Goal: Find specific page/section: Find specific page/section

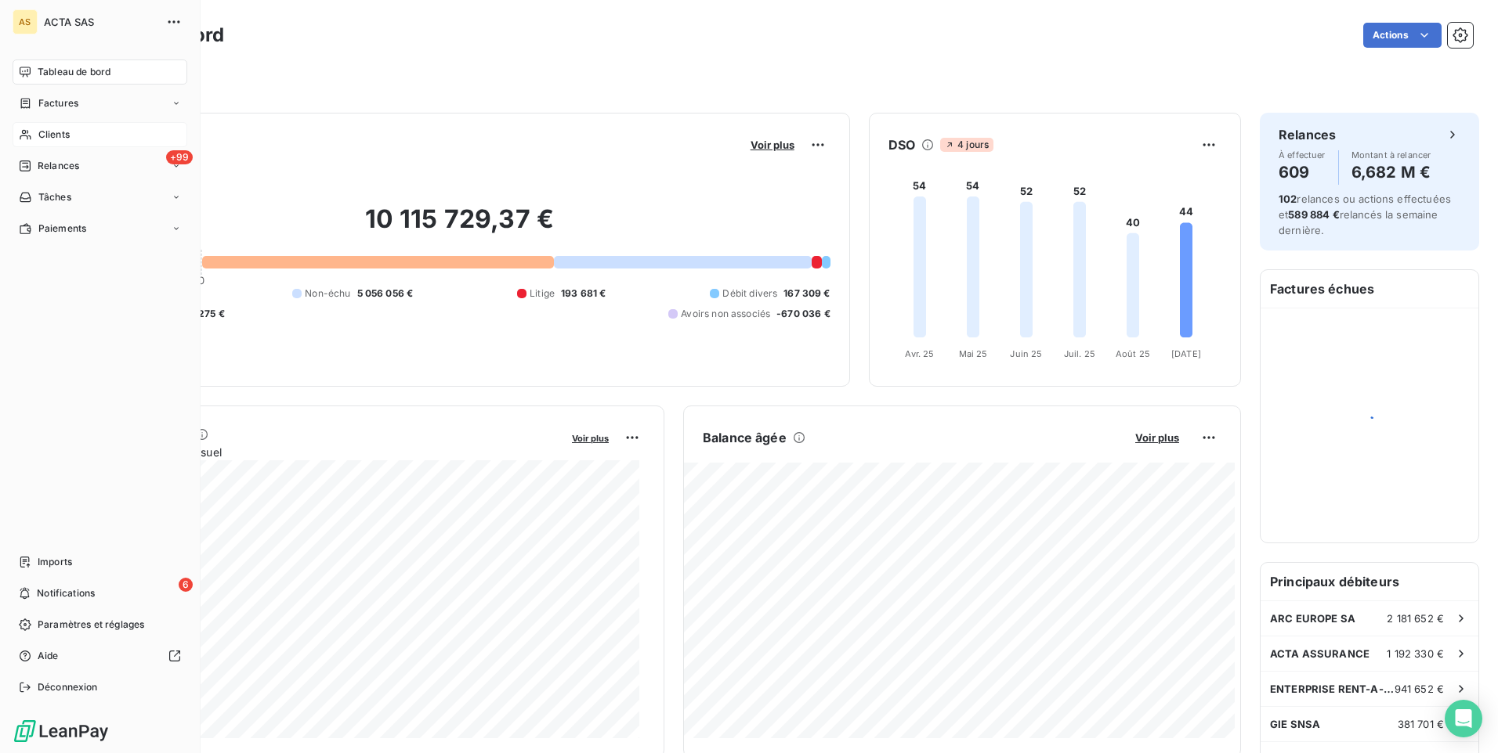
click at [63, 132] on span "Clients" at bounding box center [53, 135] width 31 height 14
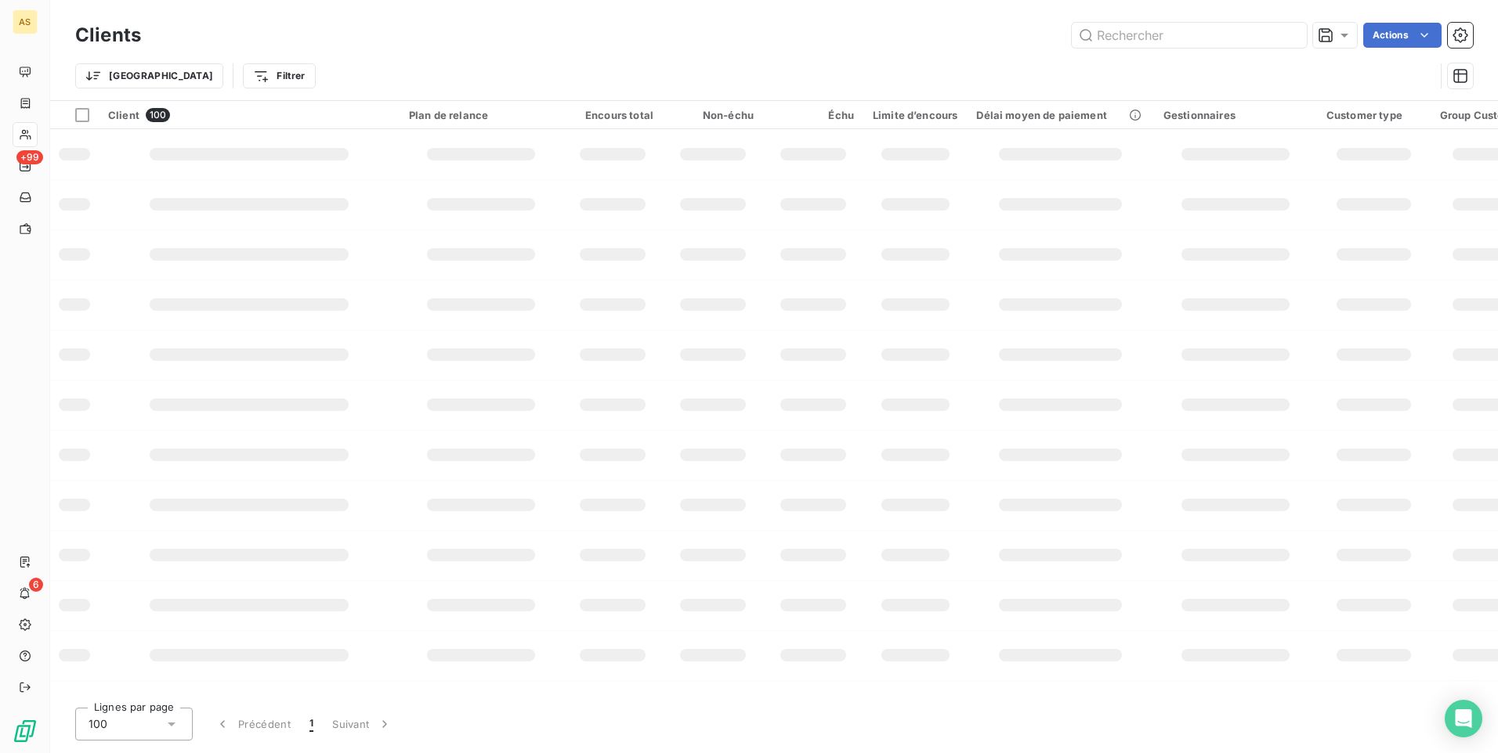
click at [383, 63] on div "Trier Filtrer" at bounding box center [754, 76] width 1359 height 30
click at [1166, 30] on input "text" at bounding box center [1188, 35] width 235 height 25
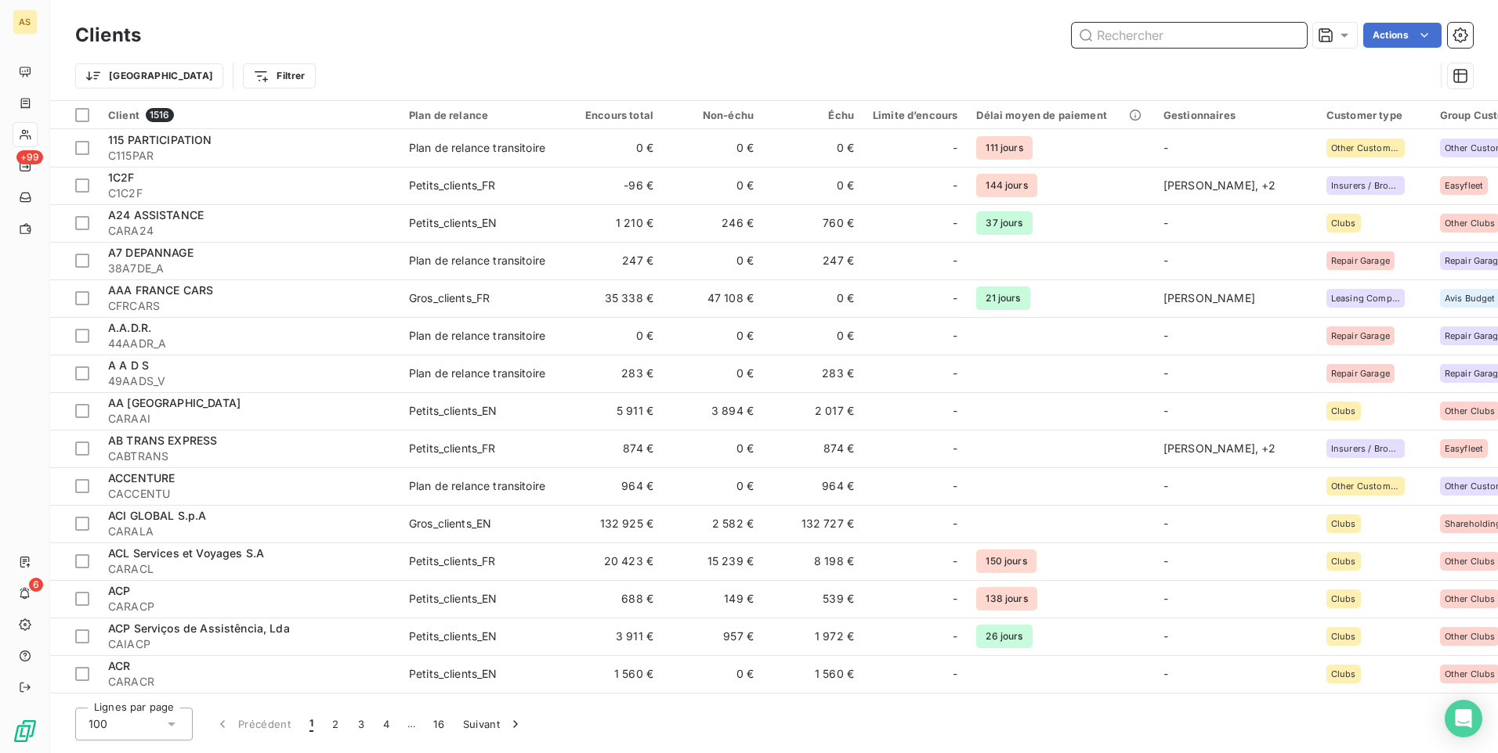
click at [1138, 36] on input "text" at bounding box center [1188, 35] width 235 height 25
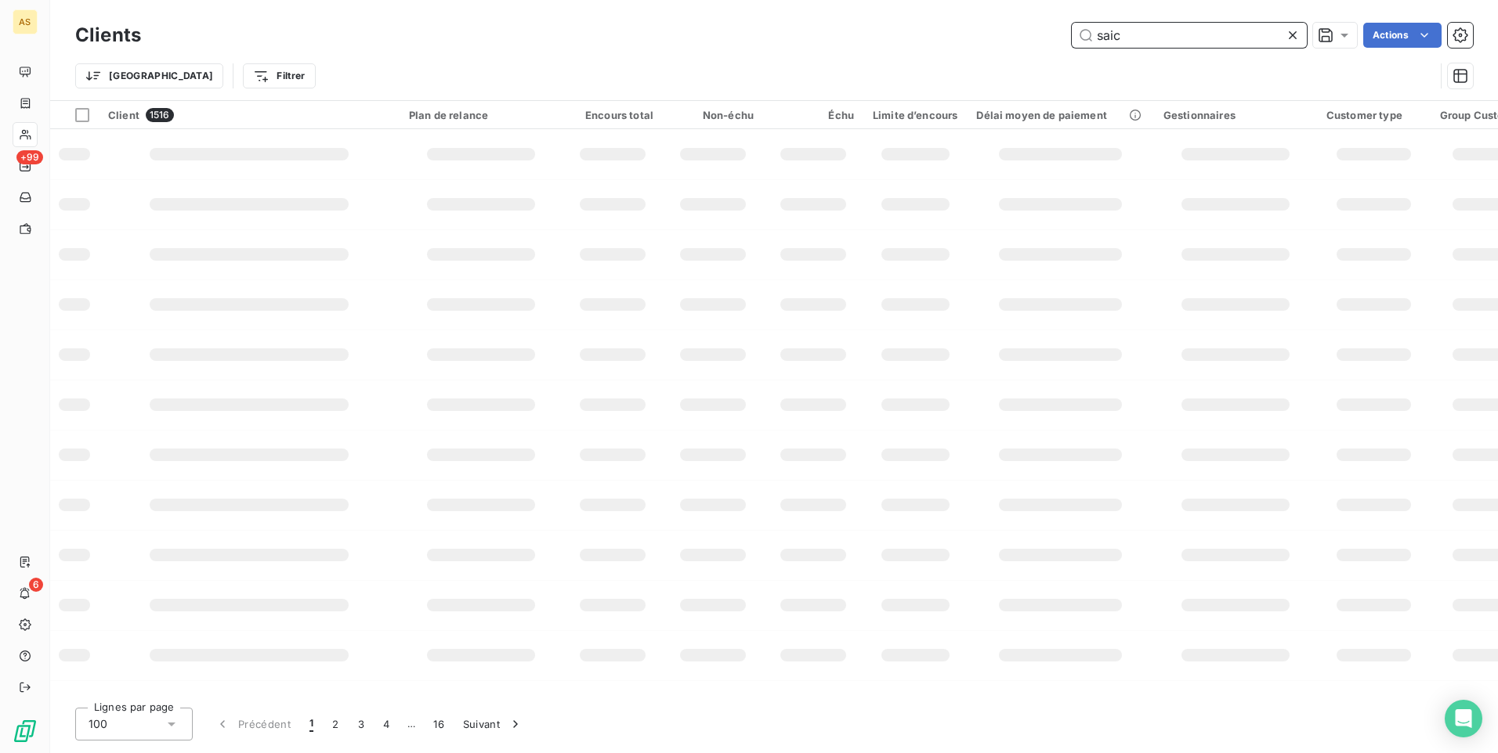
type input "saic"
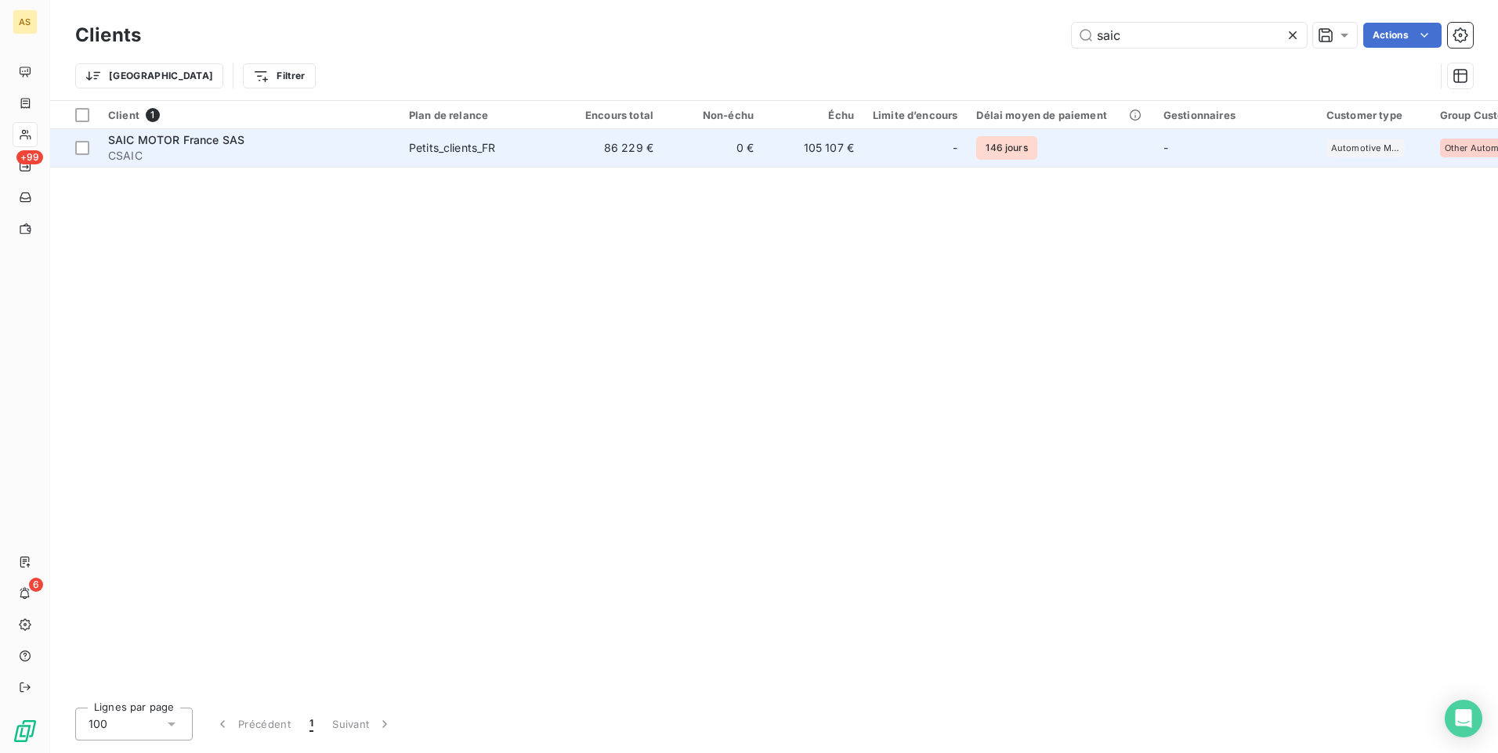
click at [830, 149] on td "105 107 €" at bounding box center [813, 148] width 100 height 38
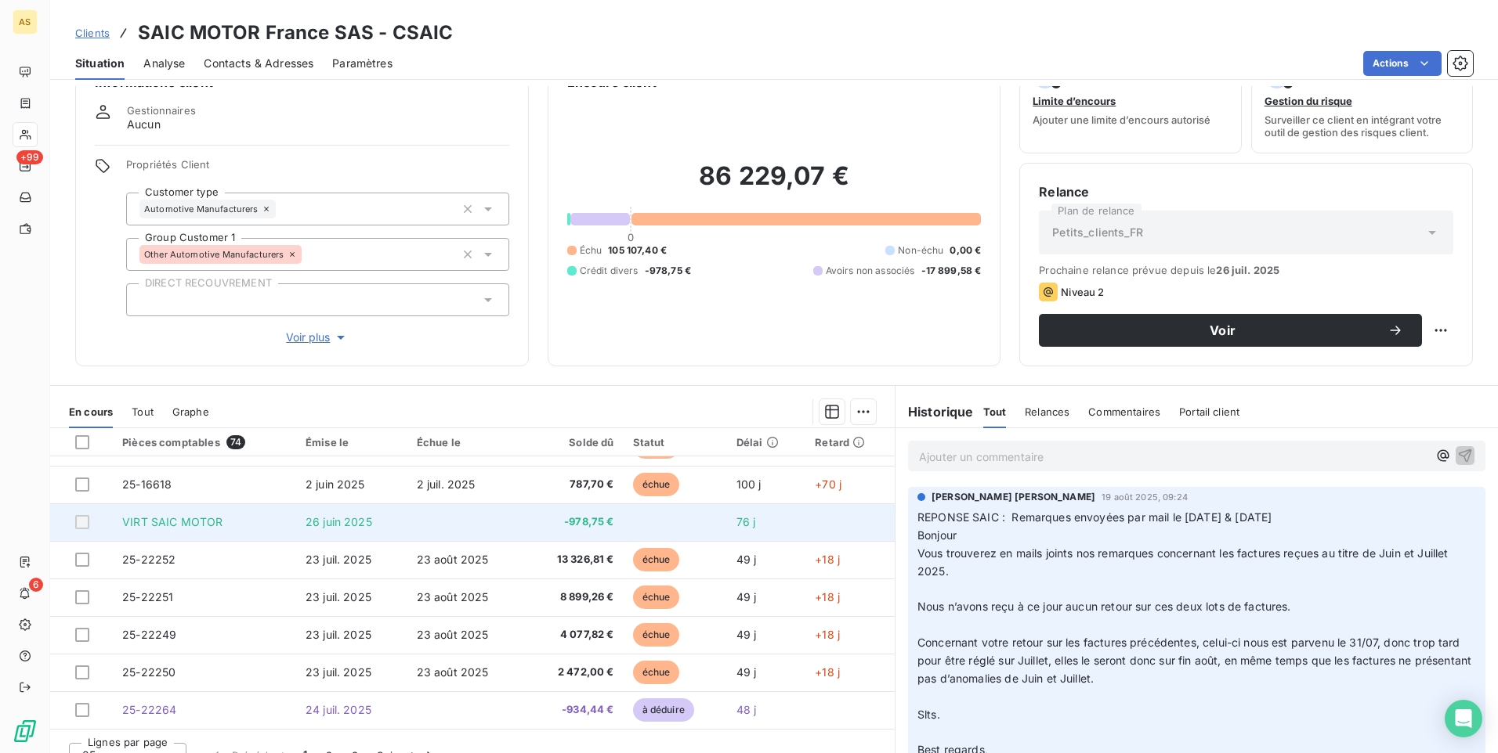
scroll to position [66, 0]
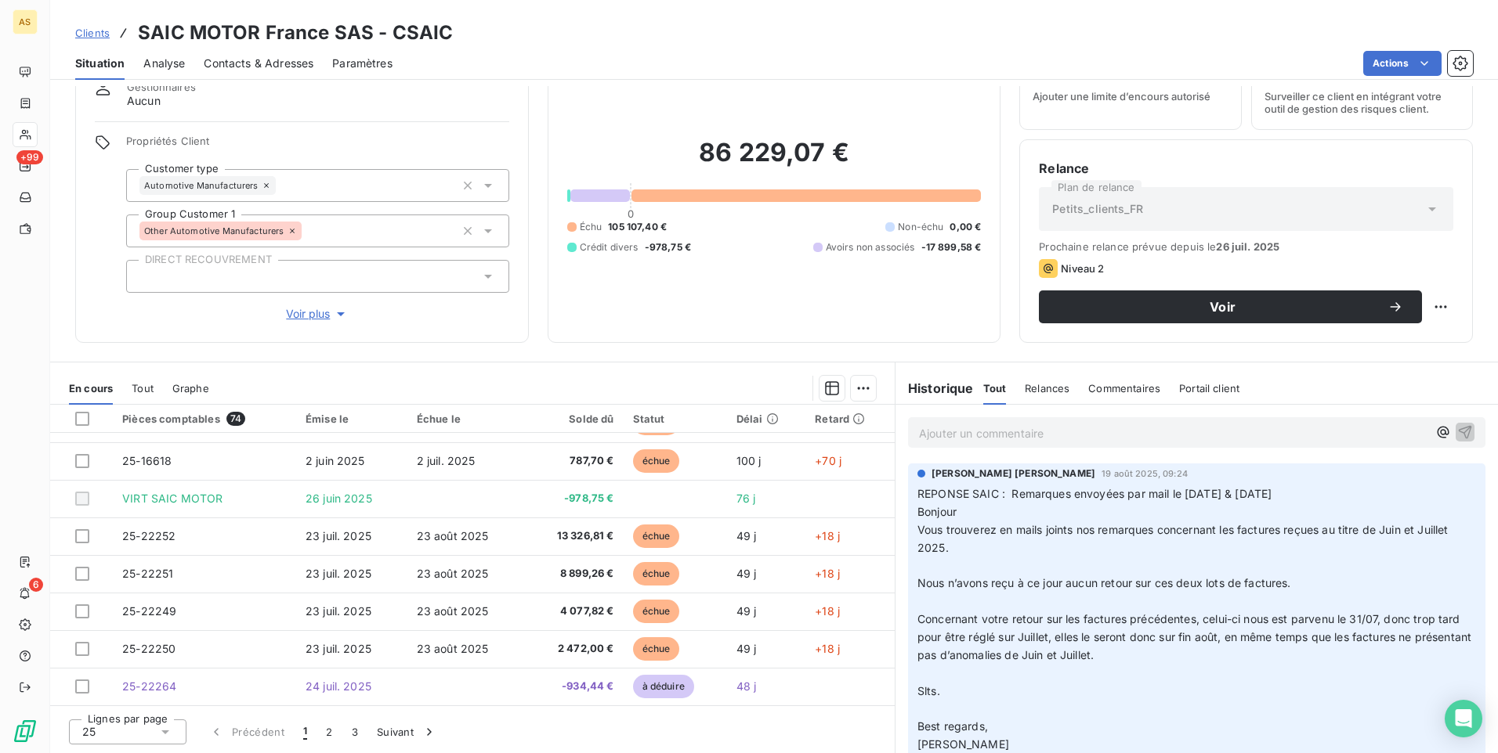
click at [1116, 714] on p "REPONSE SAIC : Remarques envoyées par mail le [DATE] & [DATE] Bonjour Vous trou…" at bounding box center [1196, 638] width 558 height 305
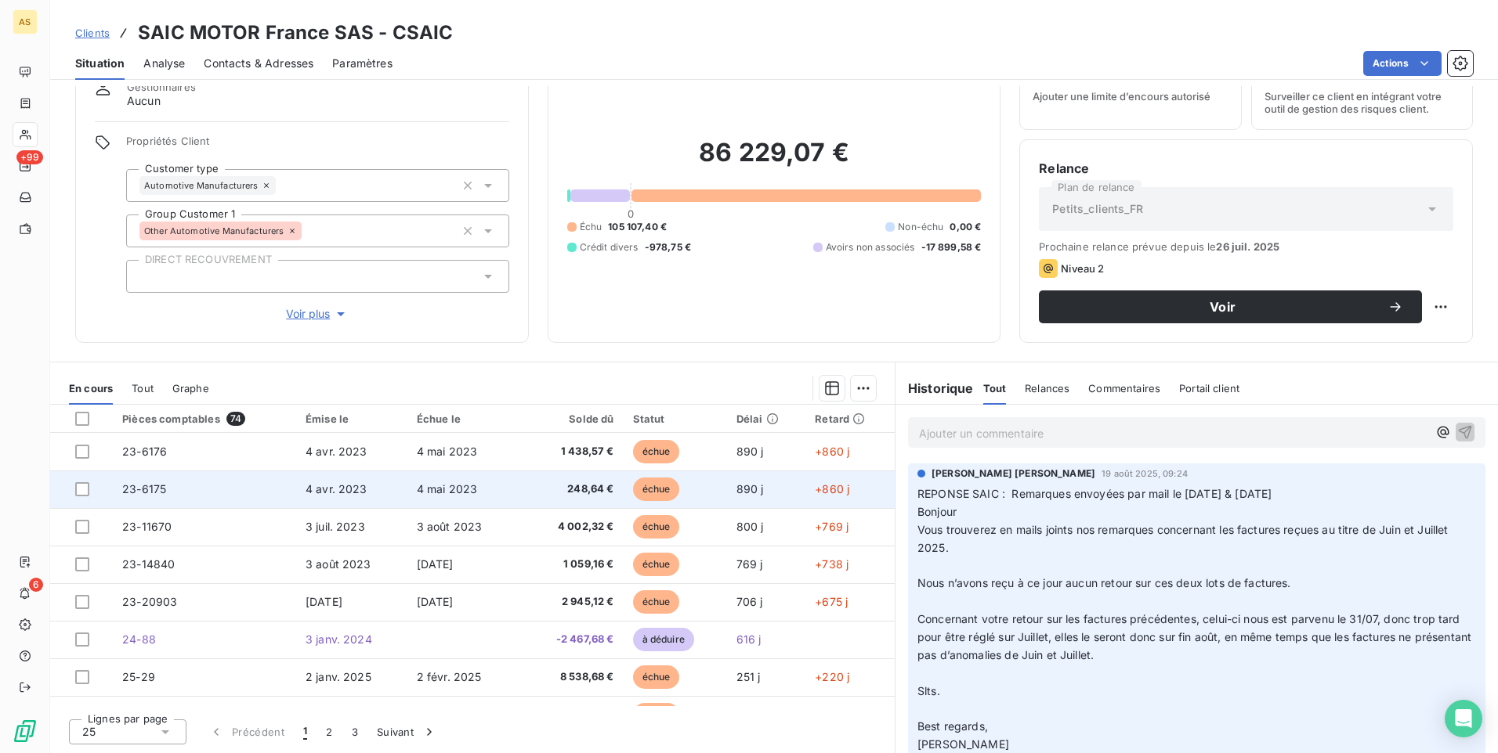
scroll to position [0, 0]
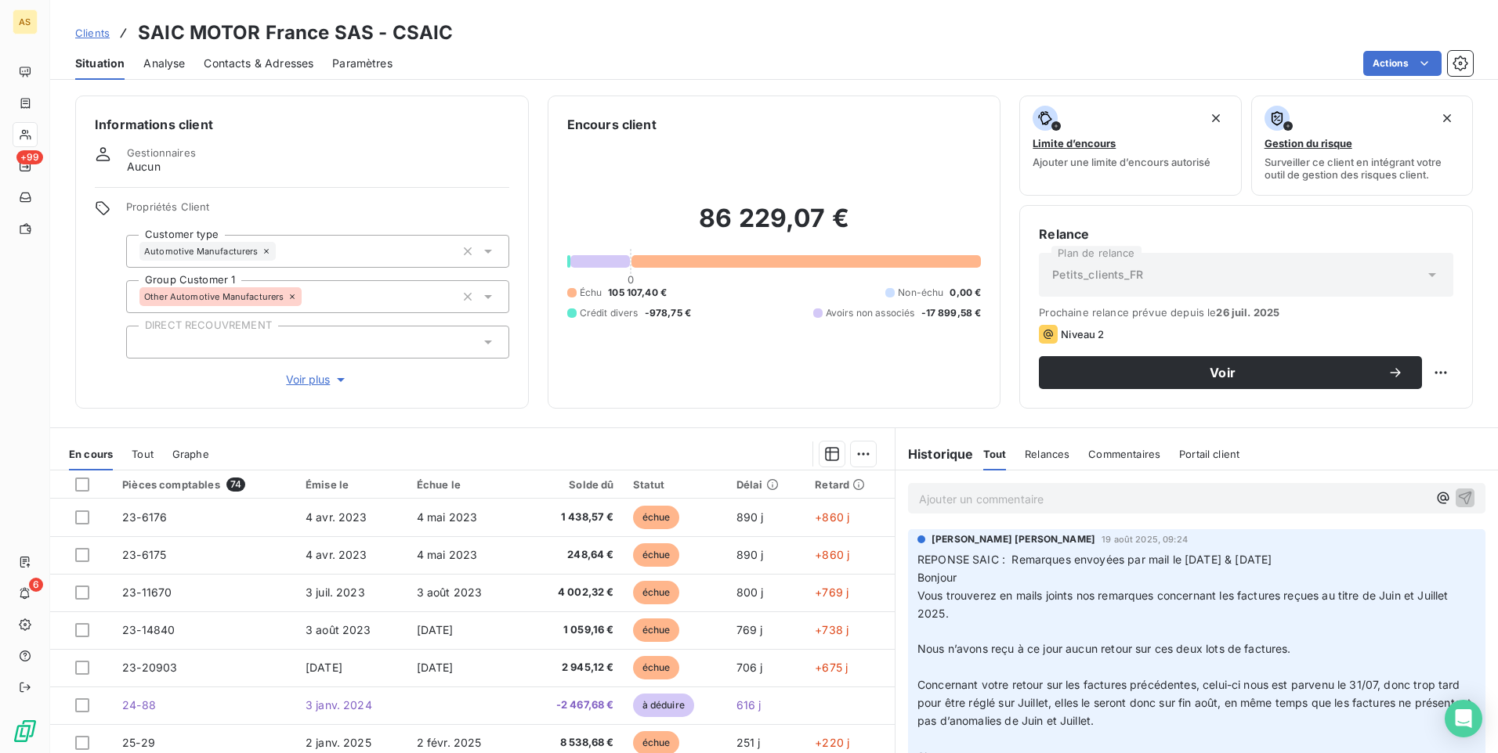
click at [812, 200] on div "86 229,07 € 0 Échu 105 107,40 € Non-échu 0,00 € Crédit divers -978,75 € Avoirs …" at bounding box center [774, 261] width 414 height 255
click at [627, 4] on div "Clients SAIC MOTOR [GEOGRAPHIC_DATA] SAS - CSAIC Situation Analyse Contacts & A…" at bounding box center [773, 40] width 1447 height 80
click at [1414, 60] on html "AS +99 6 Clients SAIC MOTOR [GEOGRAPHIC_DATA] SAS - CSAIC Situation Analyse Con…" at bounding box center [749, 376] width 1498 height 753
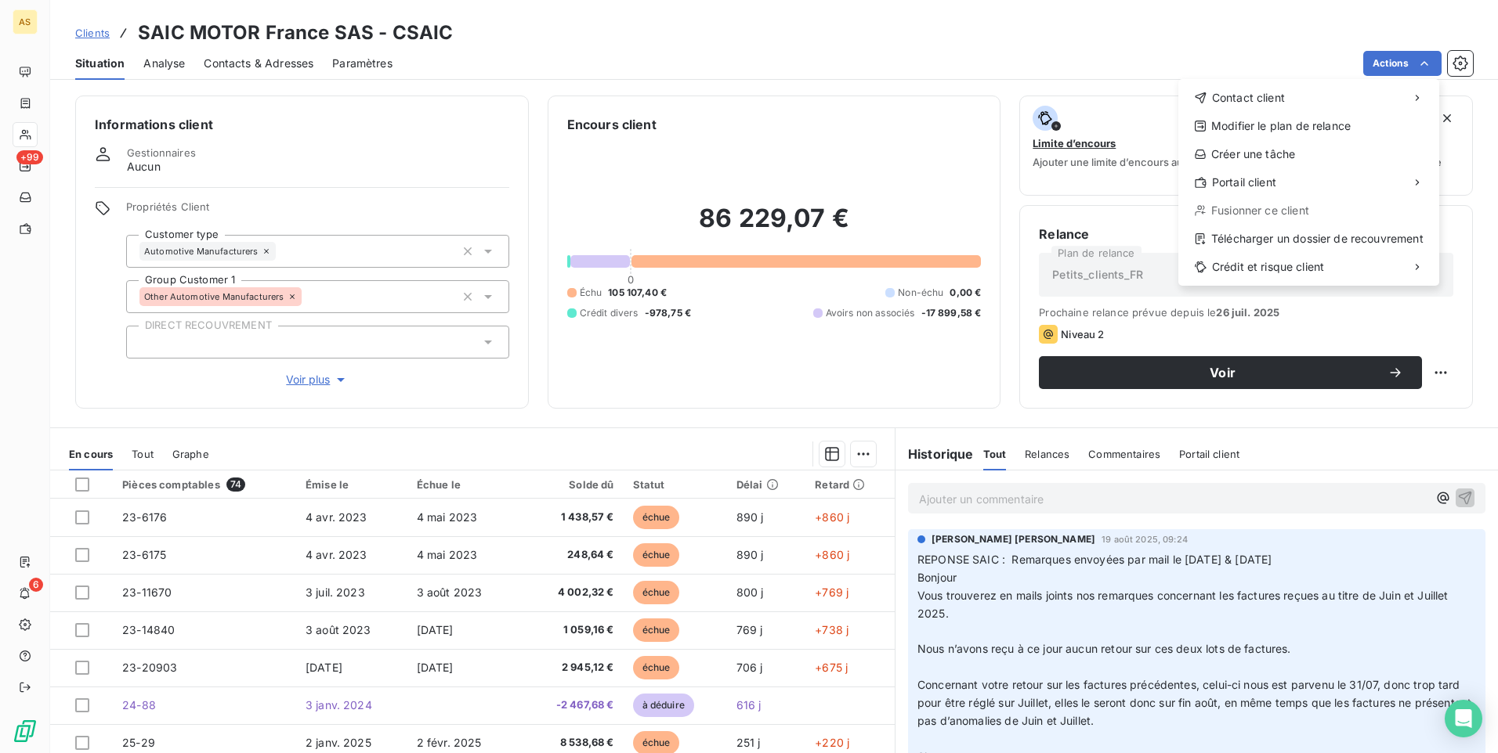
click at [1474, 258] on html "AS +99 6 Clients SAIC MOTOR [GEOGRAPHIC_DATA] SAS - CSAIC Situation Analyse Con…" at bounding box center [749, 376] width 1498 height 753
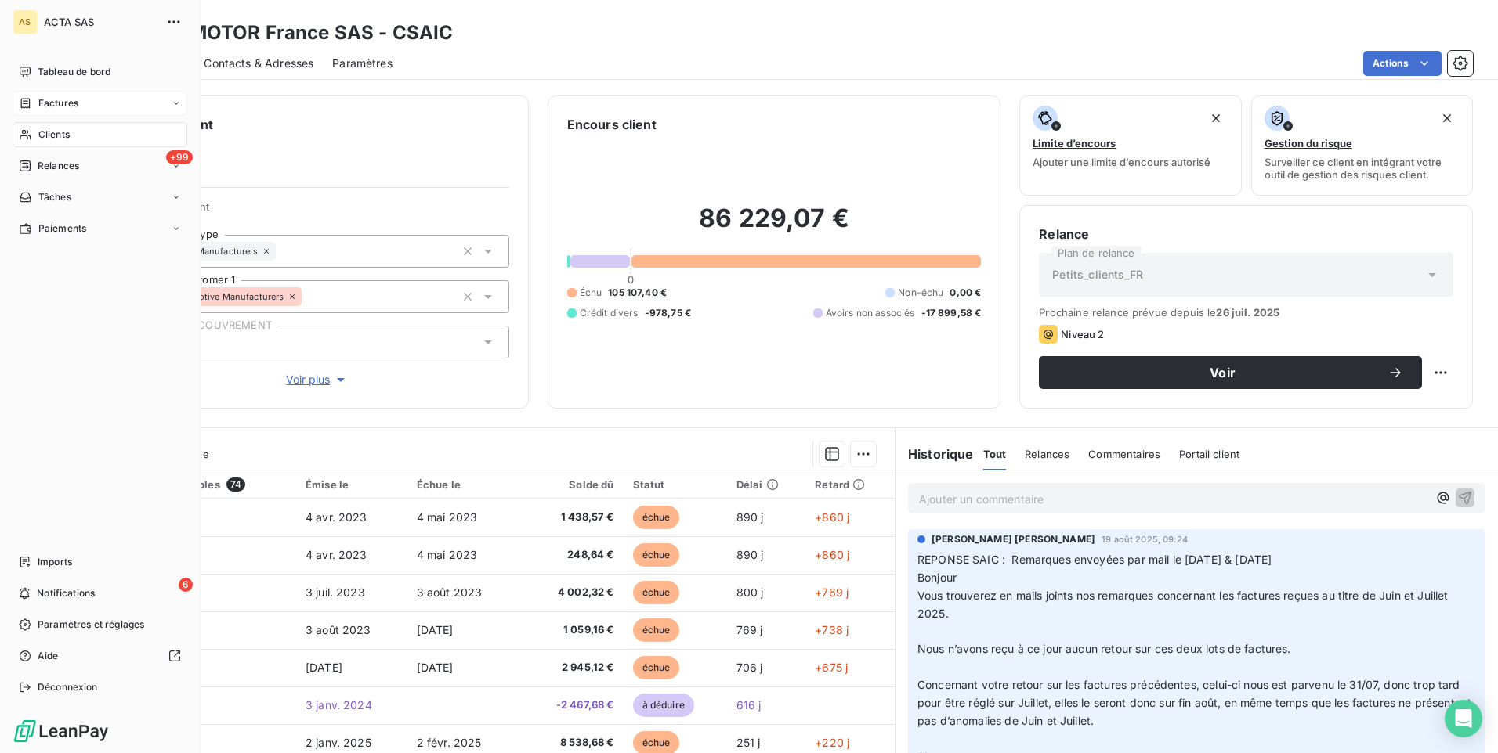
click at [51, 103] on span "Factures" at bounding box center [58, 103] width 40 height 14
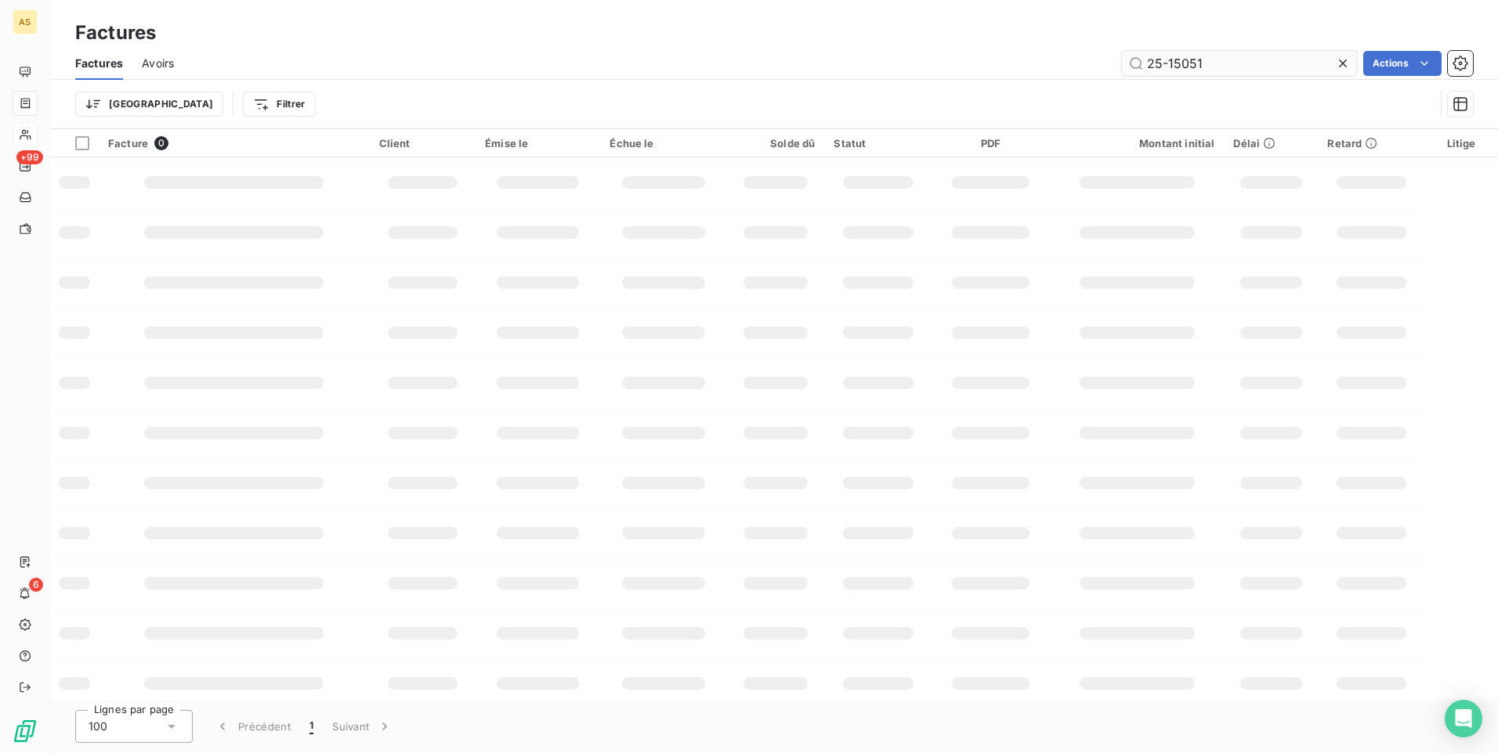
drag, startPoint x: 1285, startPoint y: 61, endPoint x: 1133, endPoint y: 70, distance: 152.2
click at [1133, 70] on input "25-15051" at bounding box center [1239, 63] width 235 height 25
click at [1295, 67] on input "saic" at bounding box center [1239, 63] width 235 height 25
type input "saic"
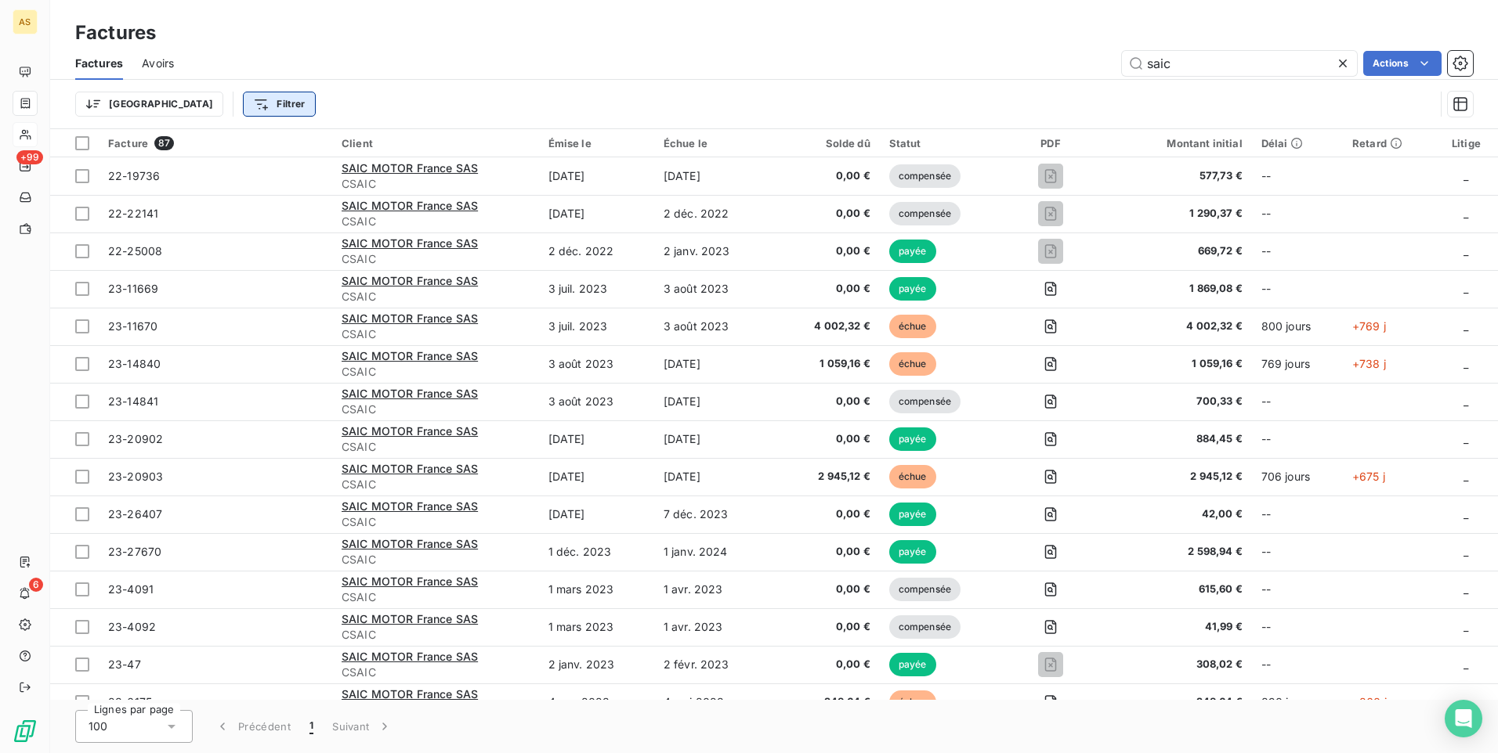
click at [182, 110] on html "AS +99 6 Factures Factures Avoirs saic Actions Trier Filtrer Facture 87 Client …" at bounding box center [749, 376] width 1498 height 753
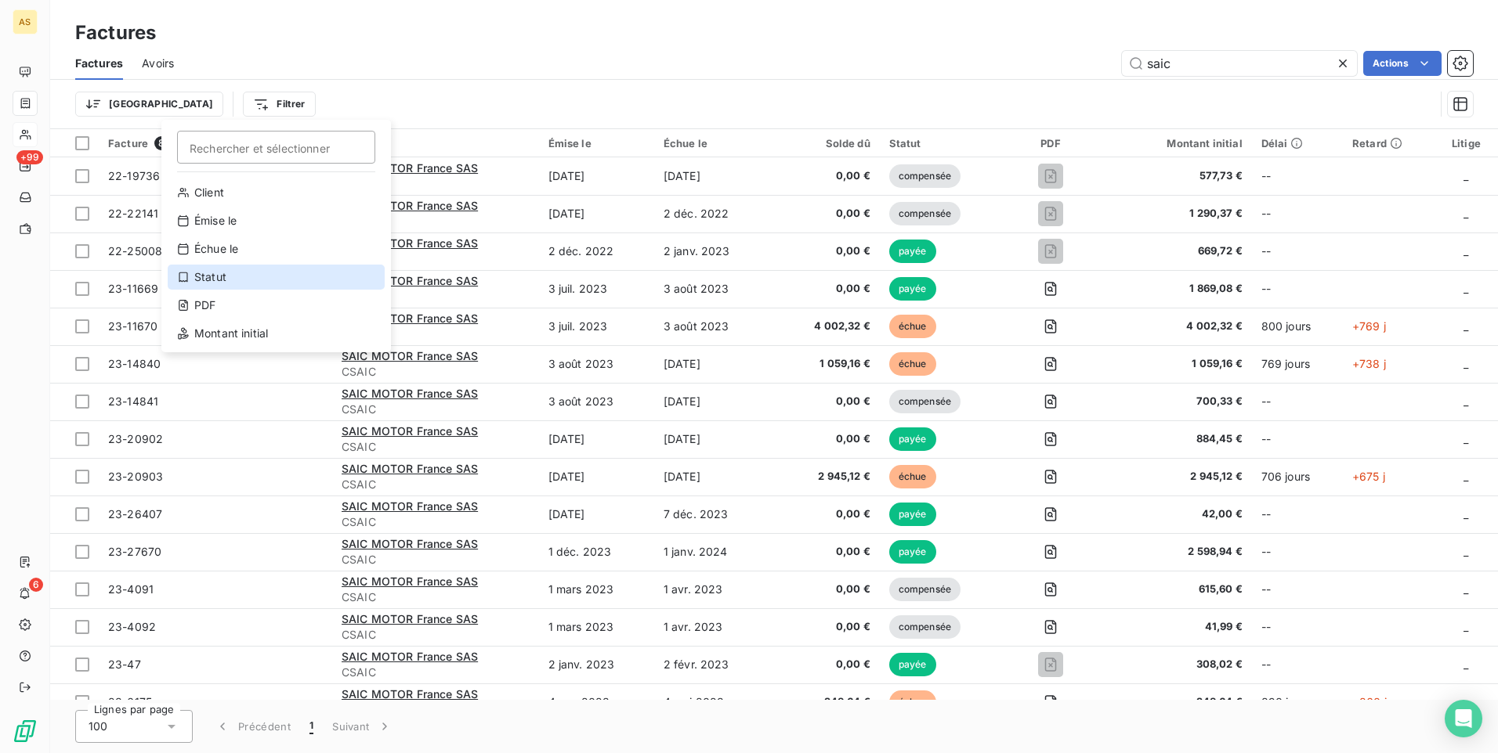
click at [224, 284] on div "Statut" at bounding box center [276, 277] width 217 height 25
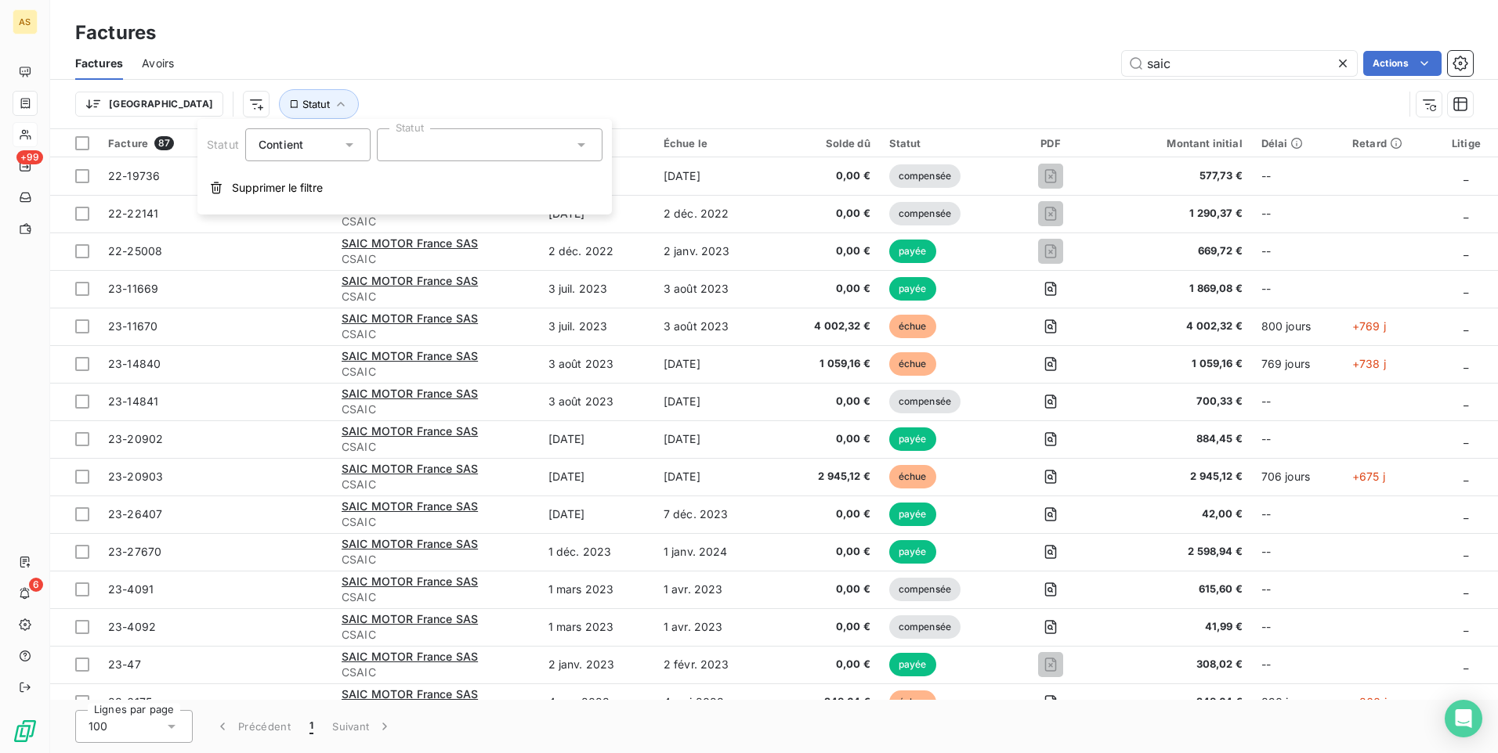
click at [571, 149] on div at bounding box center [490, 144] width 226 height 33
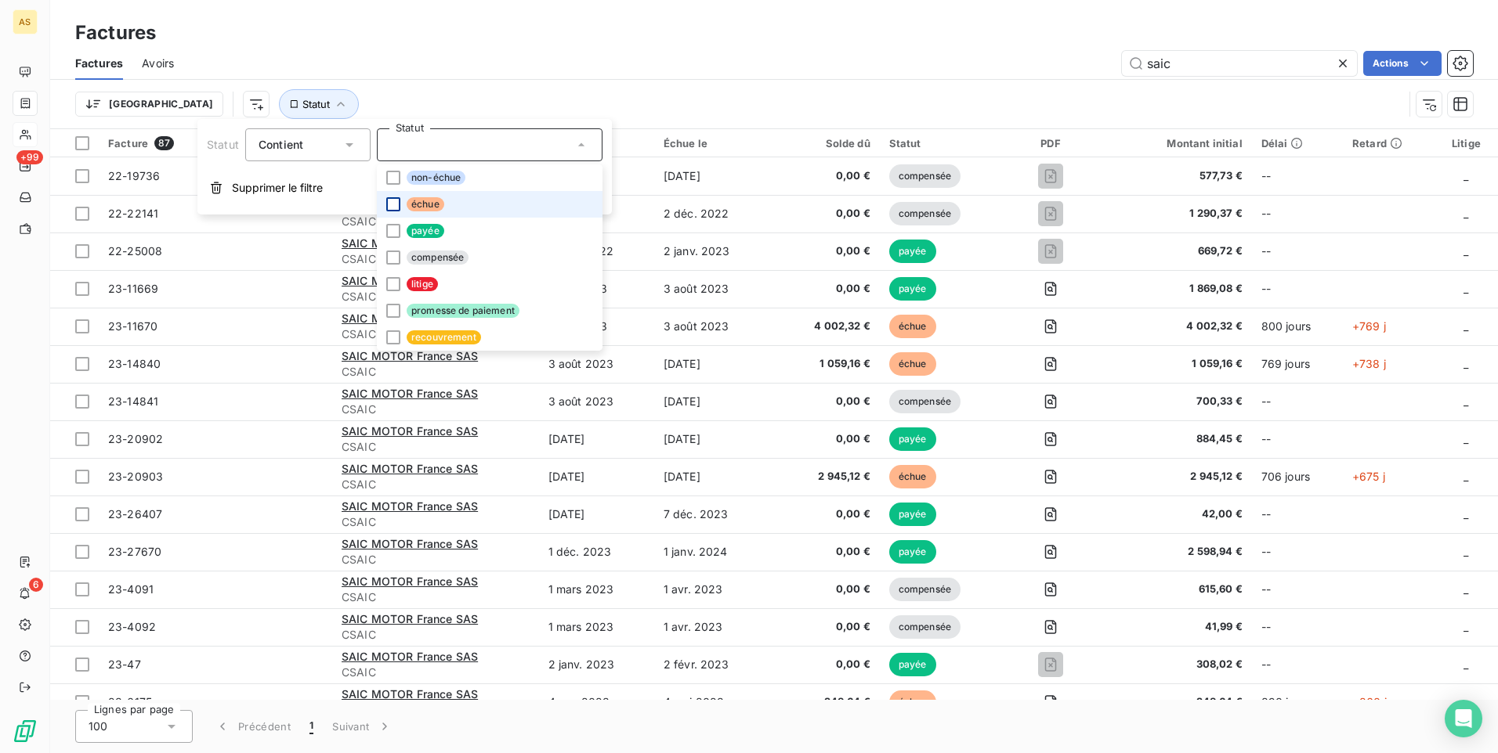
click at [393, 204] on div at bounding box center [393, 204] width 14 height 14
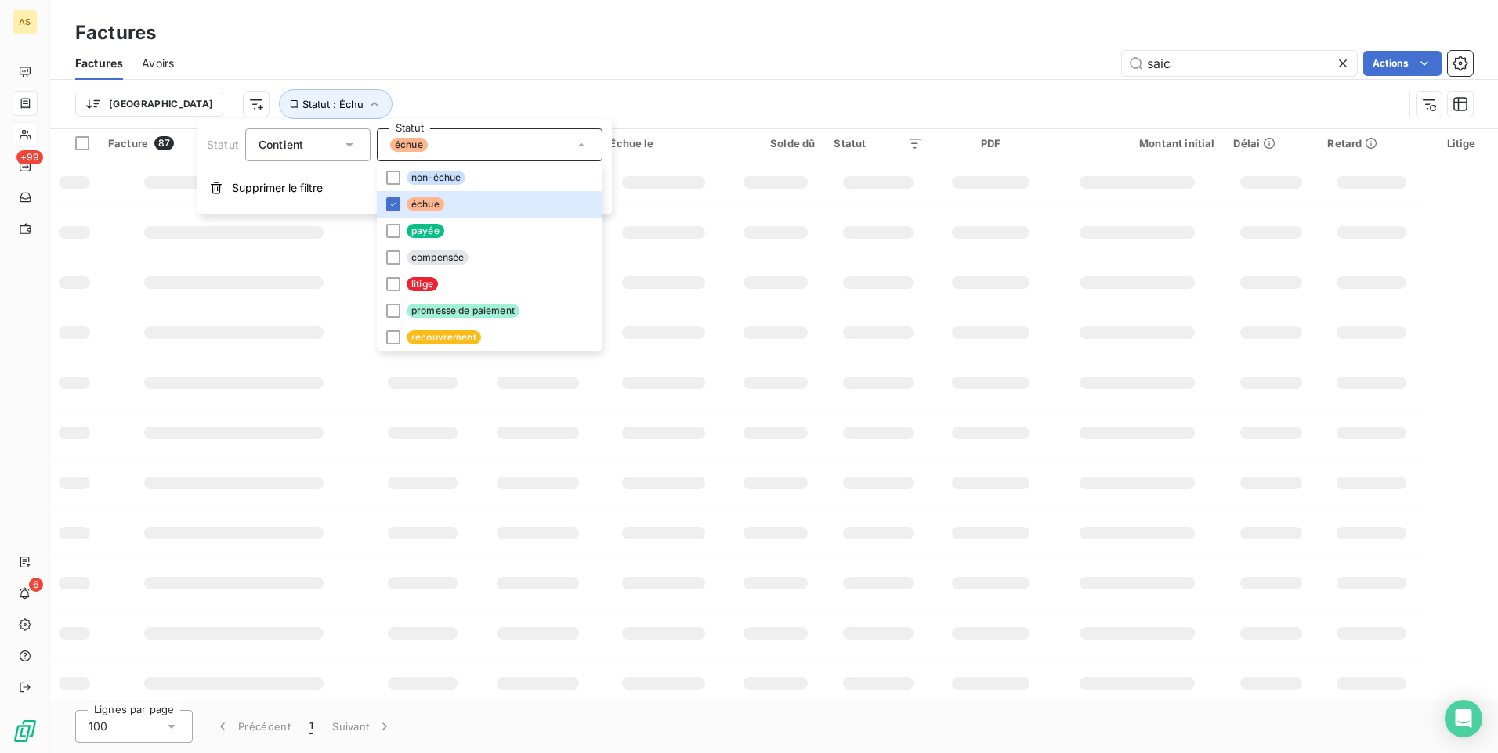
click at [1325, 106] on div "Trier Statut : Échu" at bounding box center [739, 104] width 1328 height 30
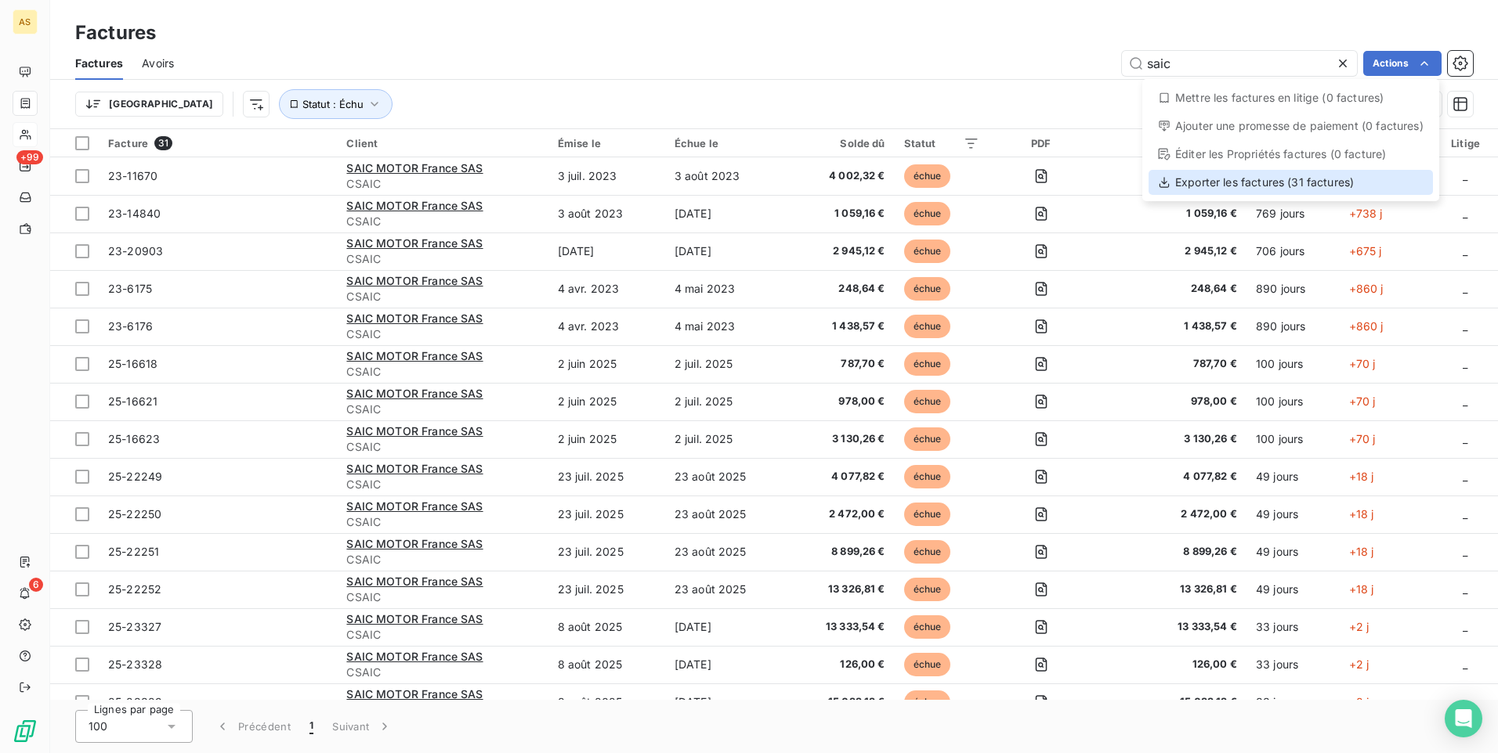
click at [1281, 182] on div "Exporter les factures (31 factures)" at bounding box center [1290, 182] width 284 height 25
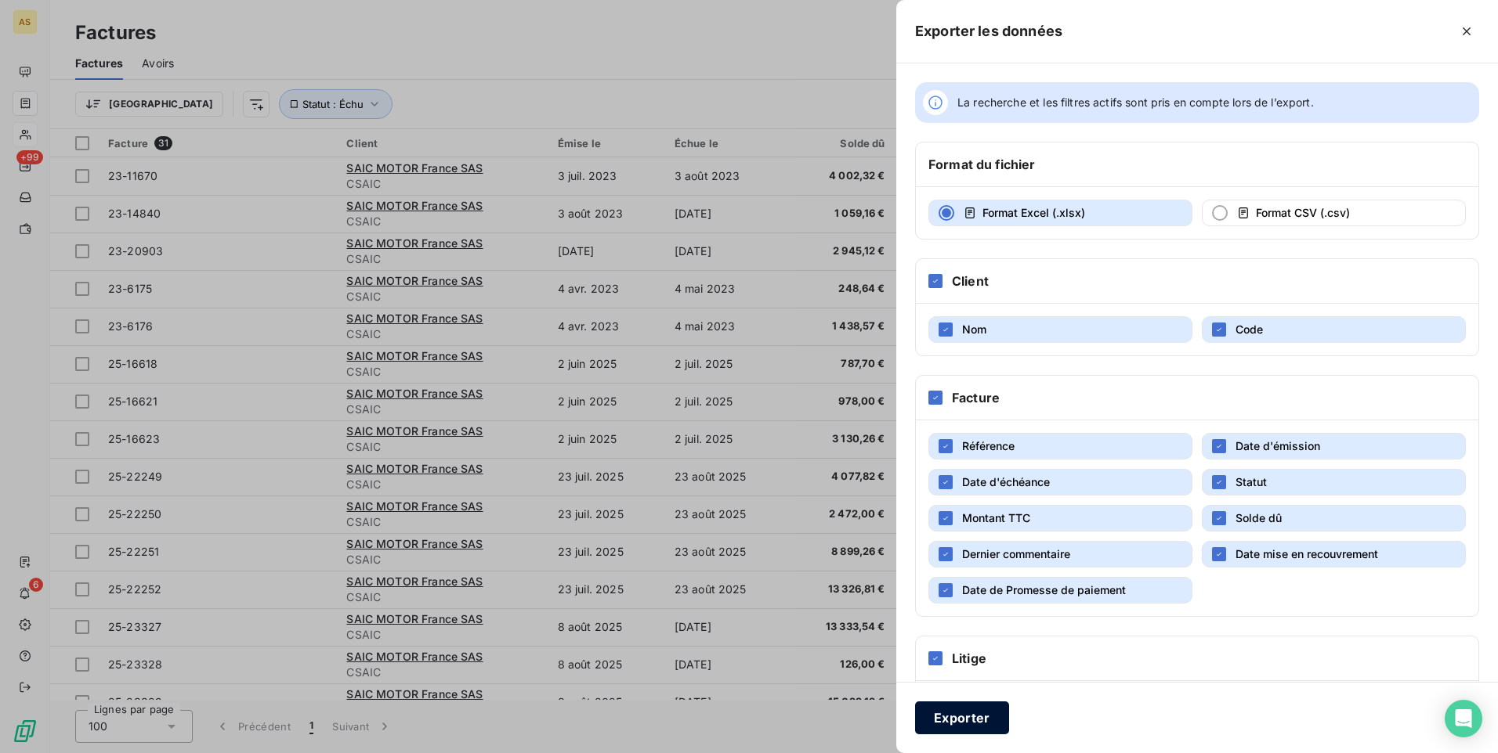
click at [968, 712] on button "Exporter" at bounding box center [962, 718] width 94 height 33
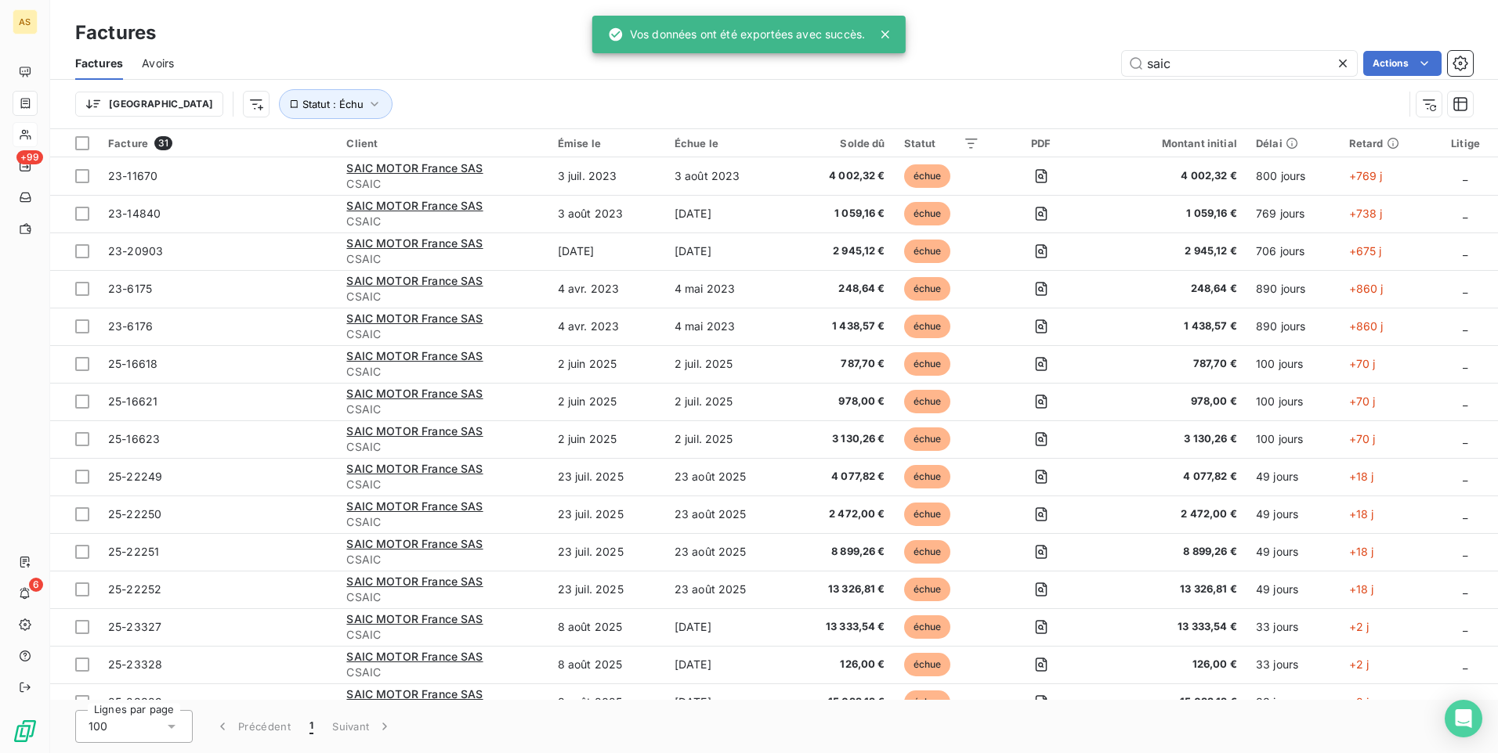
click at [339, 99] on div "Trier Statut : Échu" at bounding box center [739, 104] width 1328 height 30
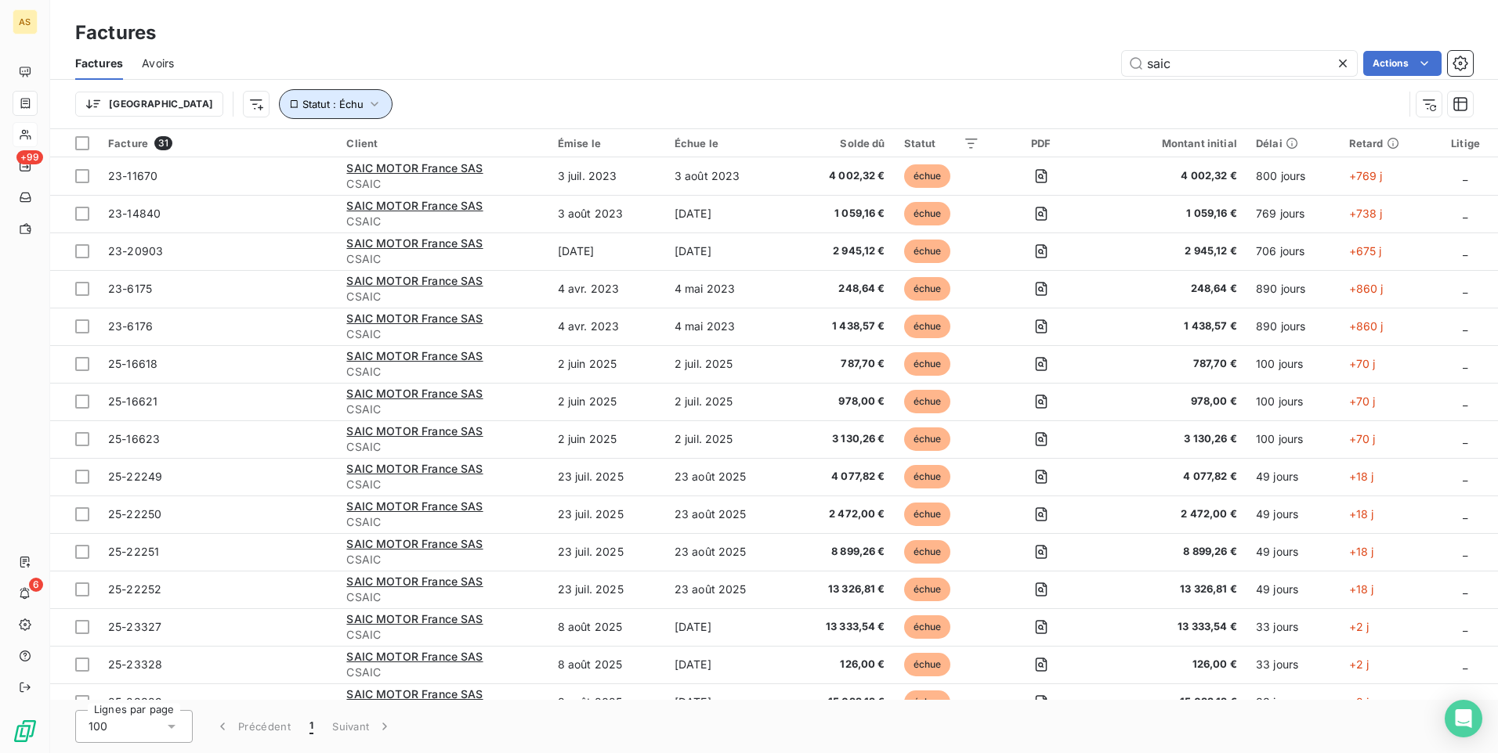
click at [367, 107] on icon "button" at bounding box center [375, 104] width 16 height 16
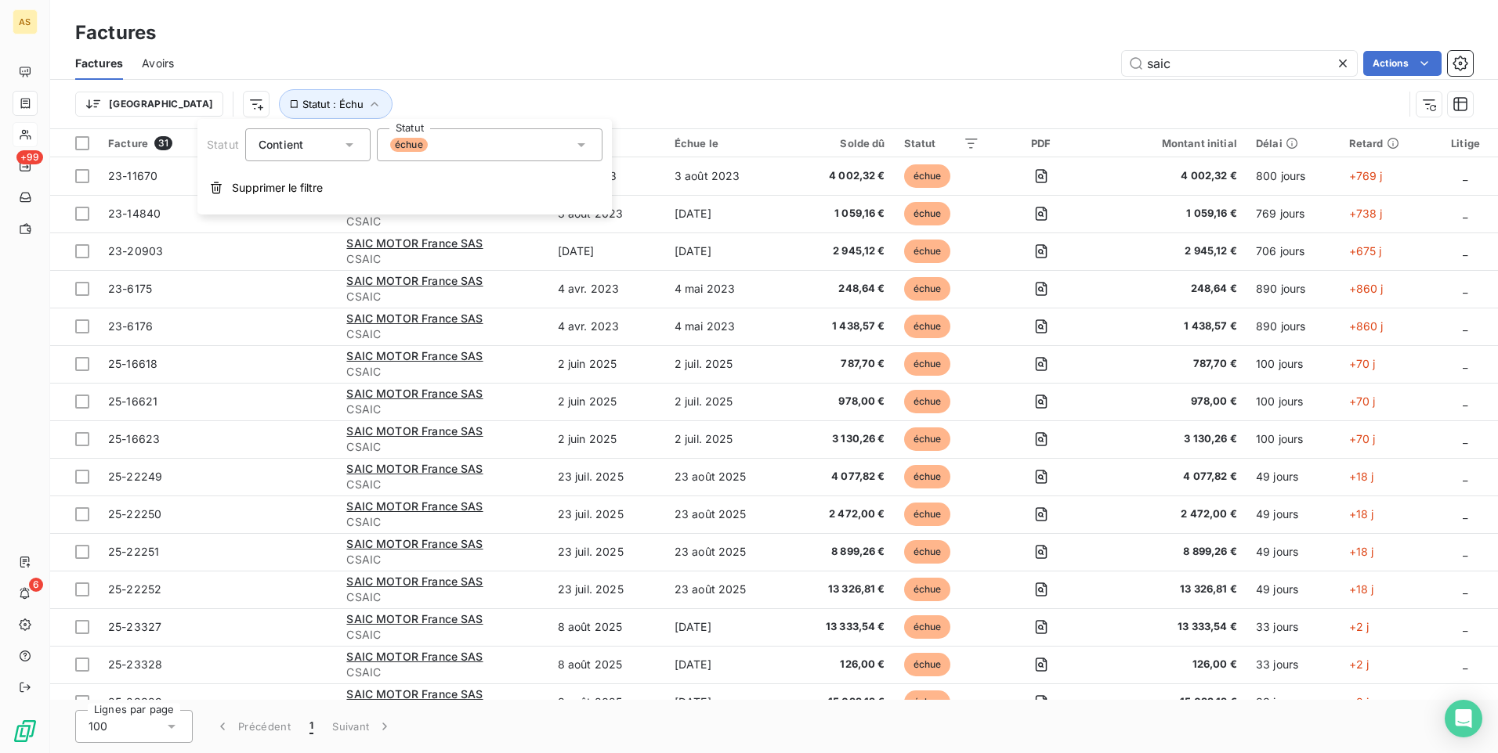
click at [437, 44] on div "Factures" at bounding box center [773, 33] width 1447 height 28
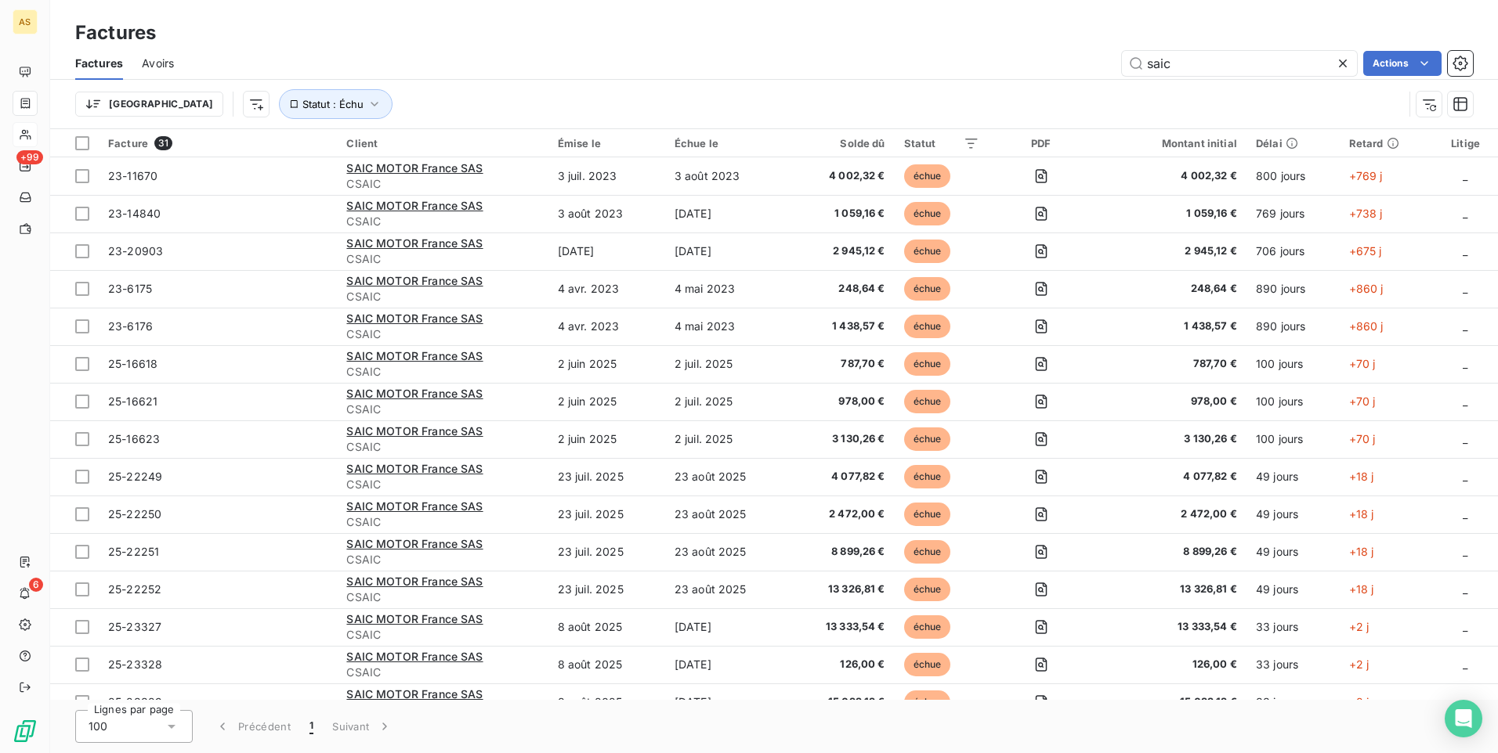
click at [172, 65] on span "Avoirs" at bounding box center [158, 64] width 32 height 16
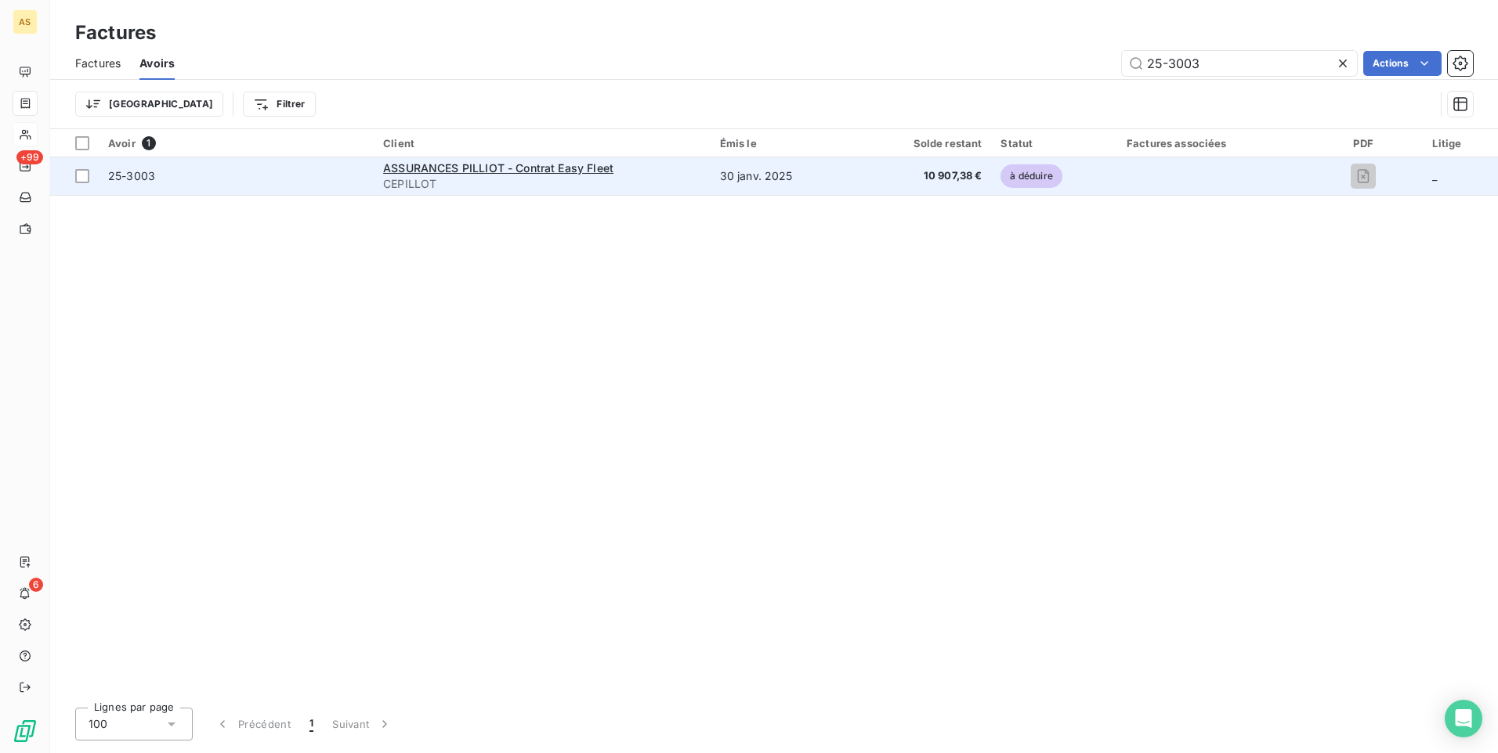
click at [871, 182] on span "10 907,38 €" at bounding box center [922, 176] width 118 height 16
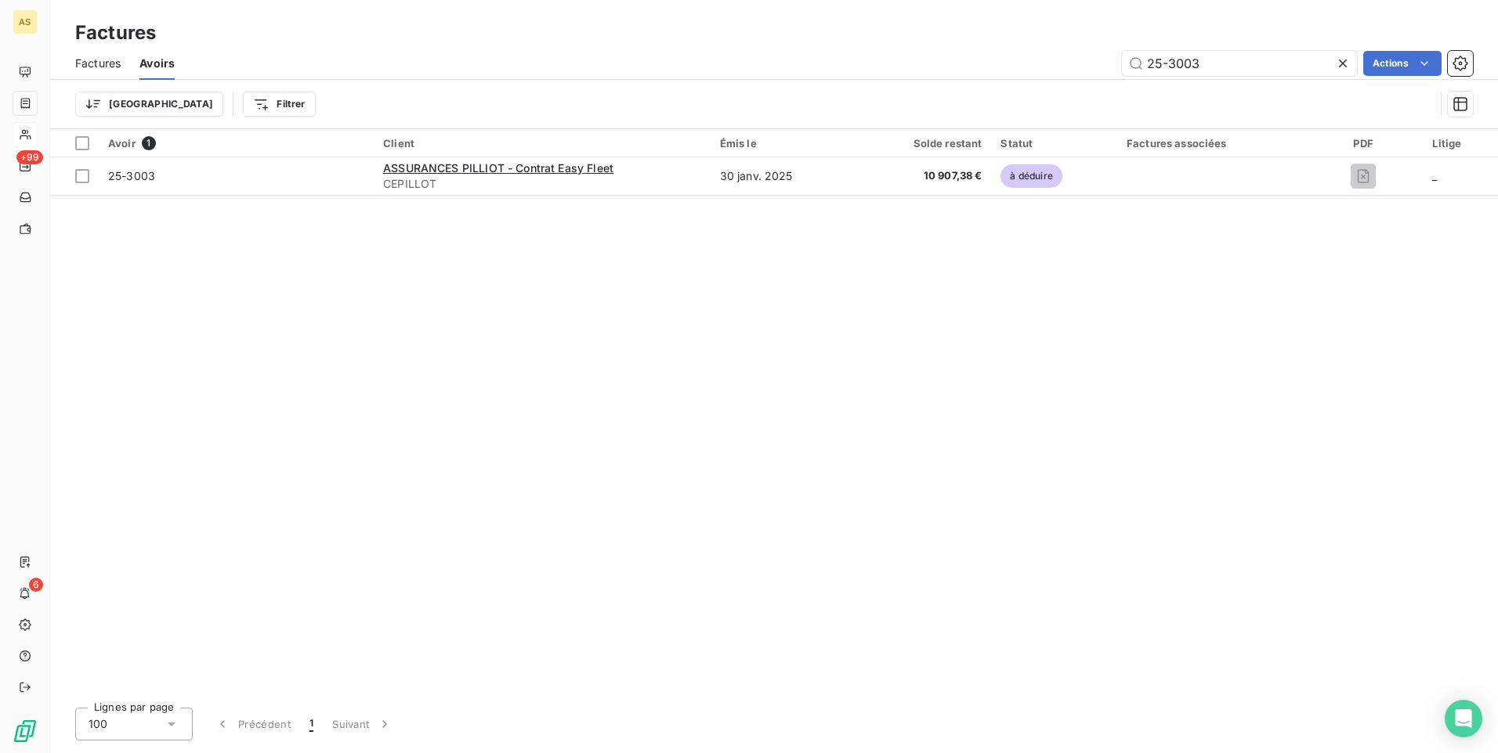
click at [839, 37] on div "Factures" at bounding box center [773, 33] width 1447 height 28
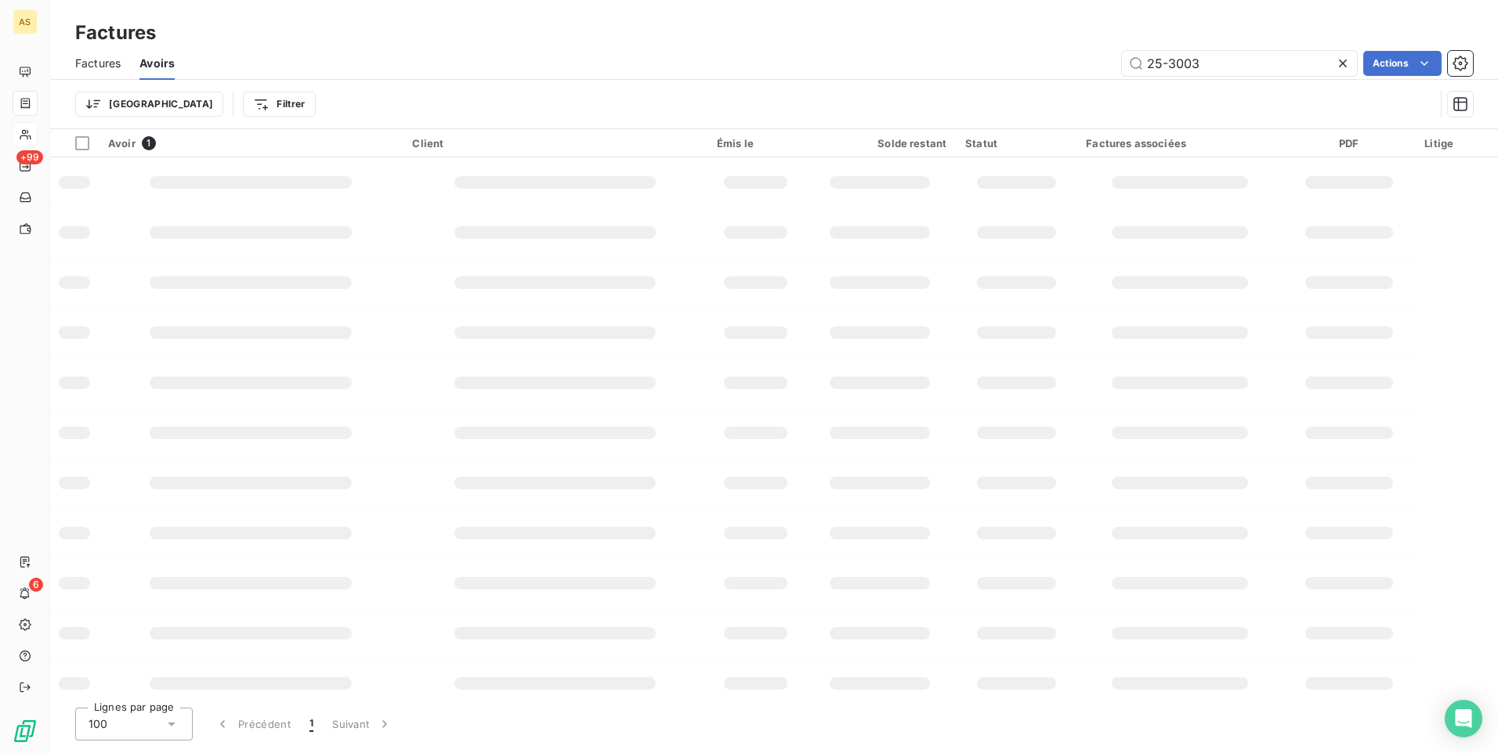
drag, startPoint x: 1246, startPoint y: 482, endPoint x: 1223, endPoint y: 447, distance: 42.4
click at [1246, 482] on td at bounding box center [1179, 483] width 206 height 50
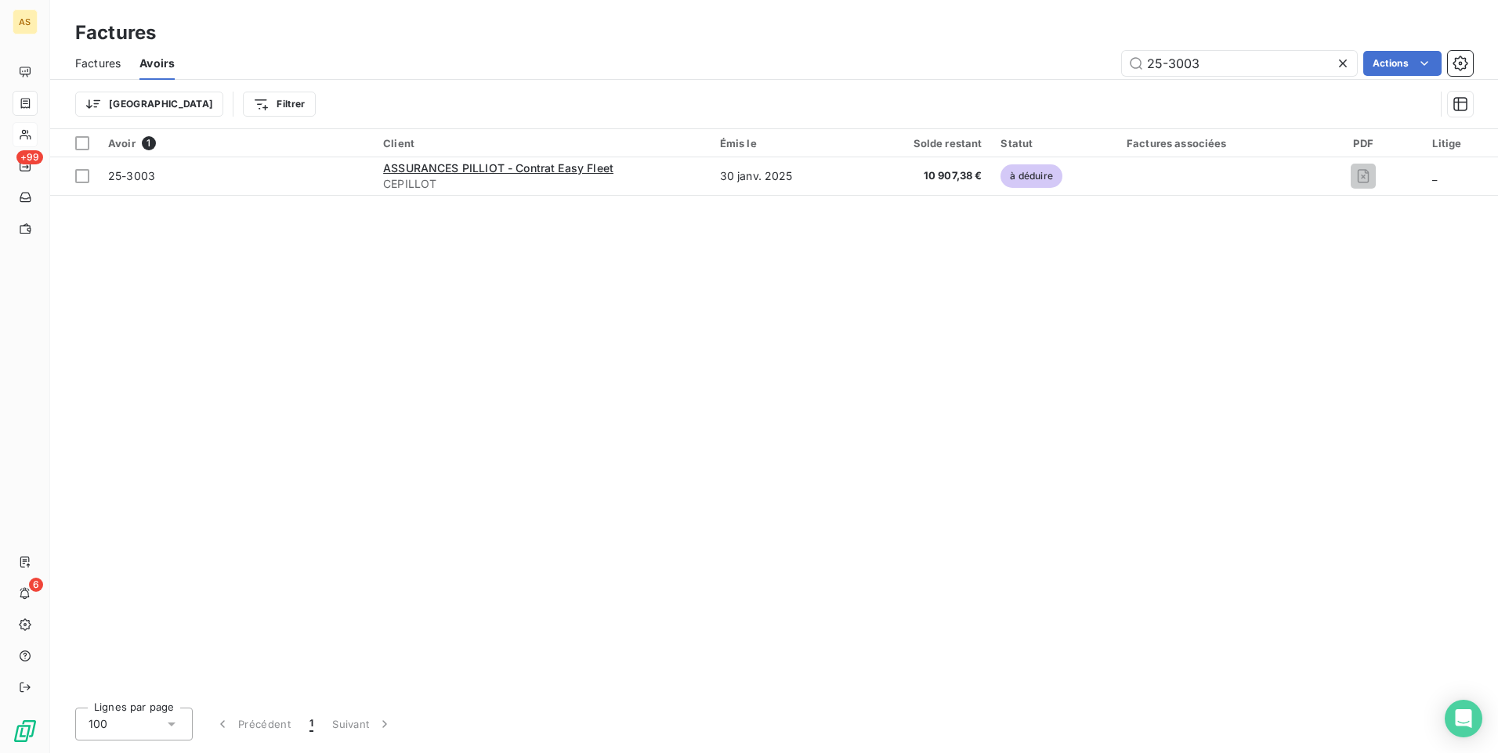
click at [100, 60] on span "Factures" at bounding box center [97, 64] width 45 height 16
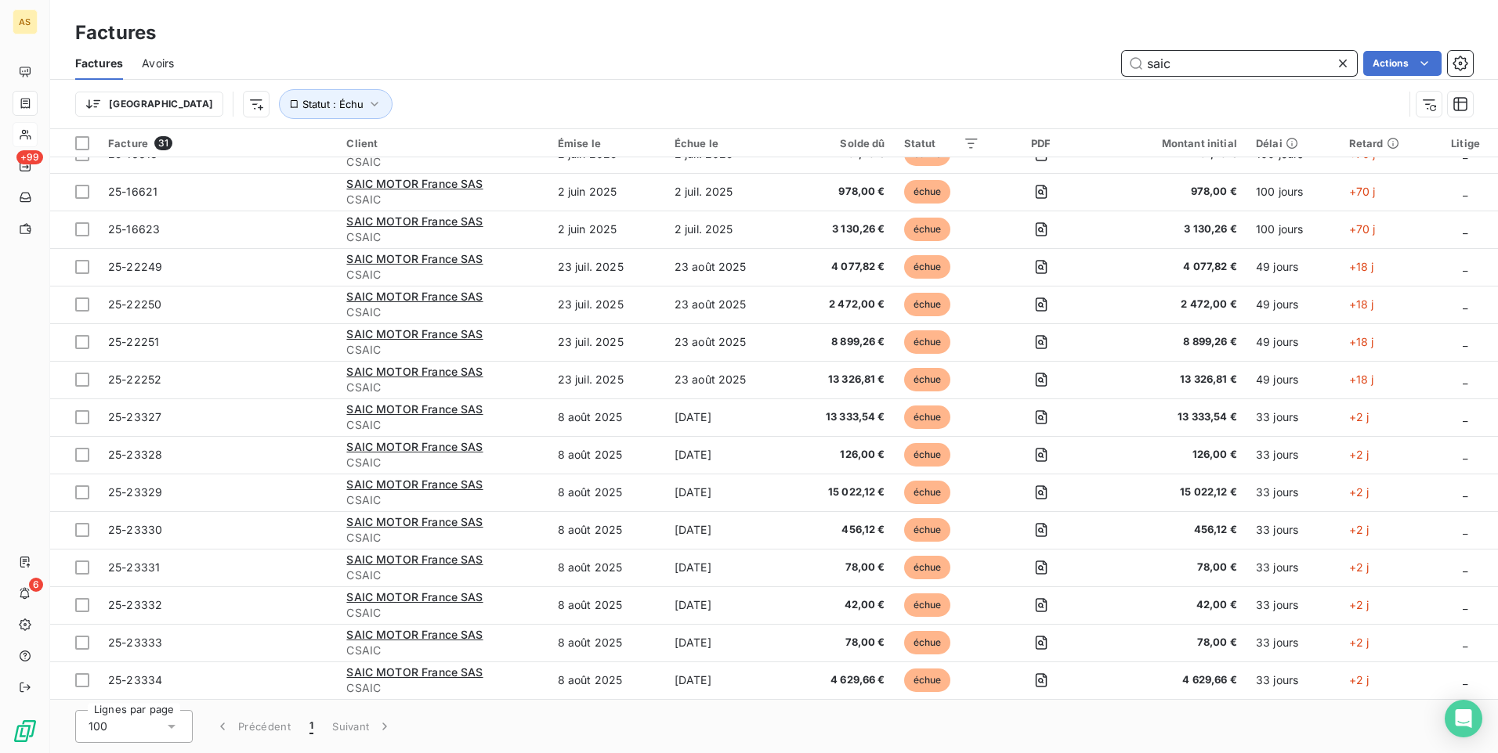
scroll to position [548, 0]
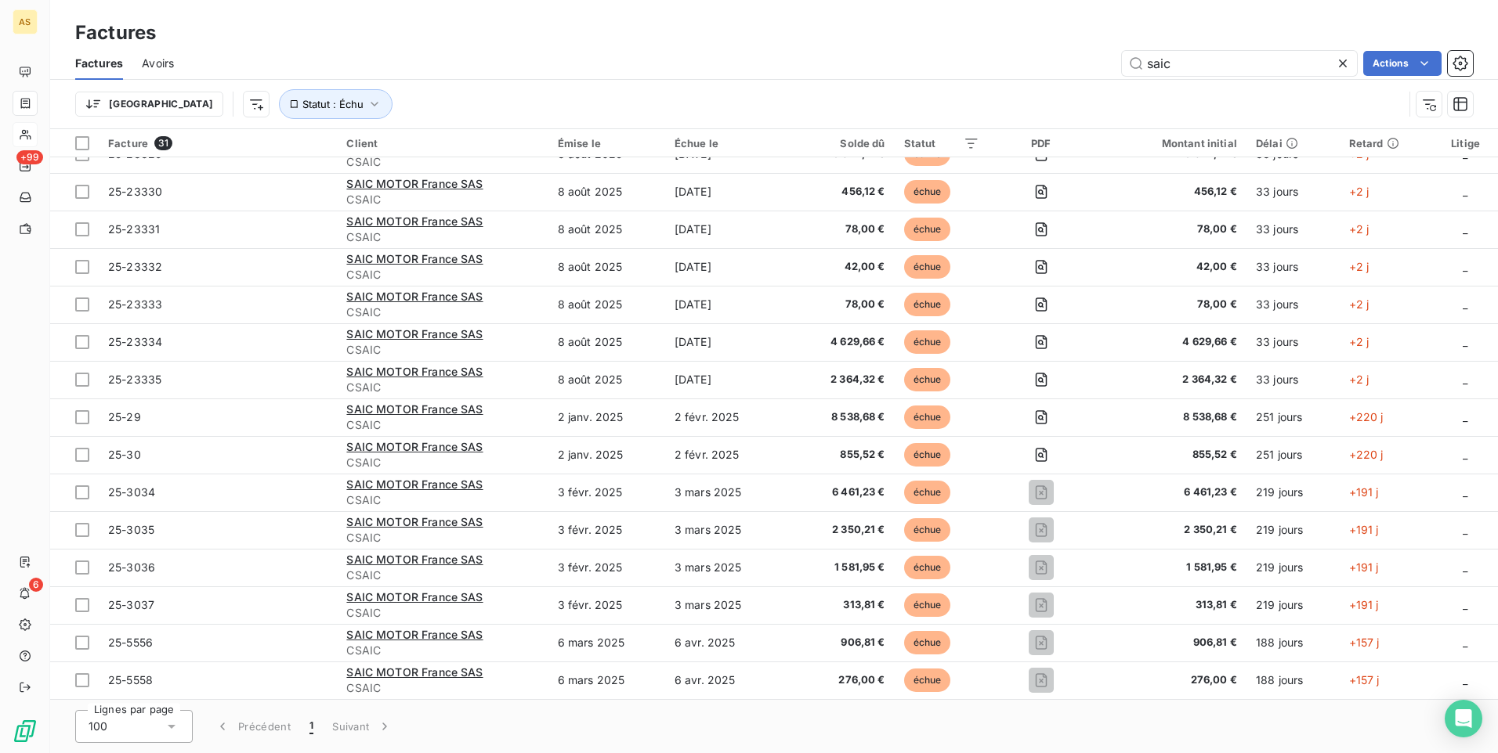
drag, startPoint x: 390, startPoint y: 52, endPoint x: 565, endPoint y: 23, distance: 176.9
click at [413, 43] on div "Factures Factures Avoirs saic Actions Trier Statut : Échu" at bounding box center [773, 64] width 1447 height 129
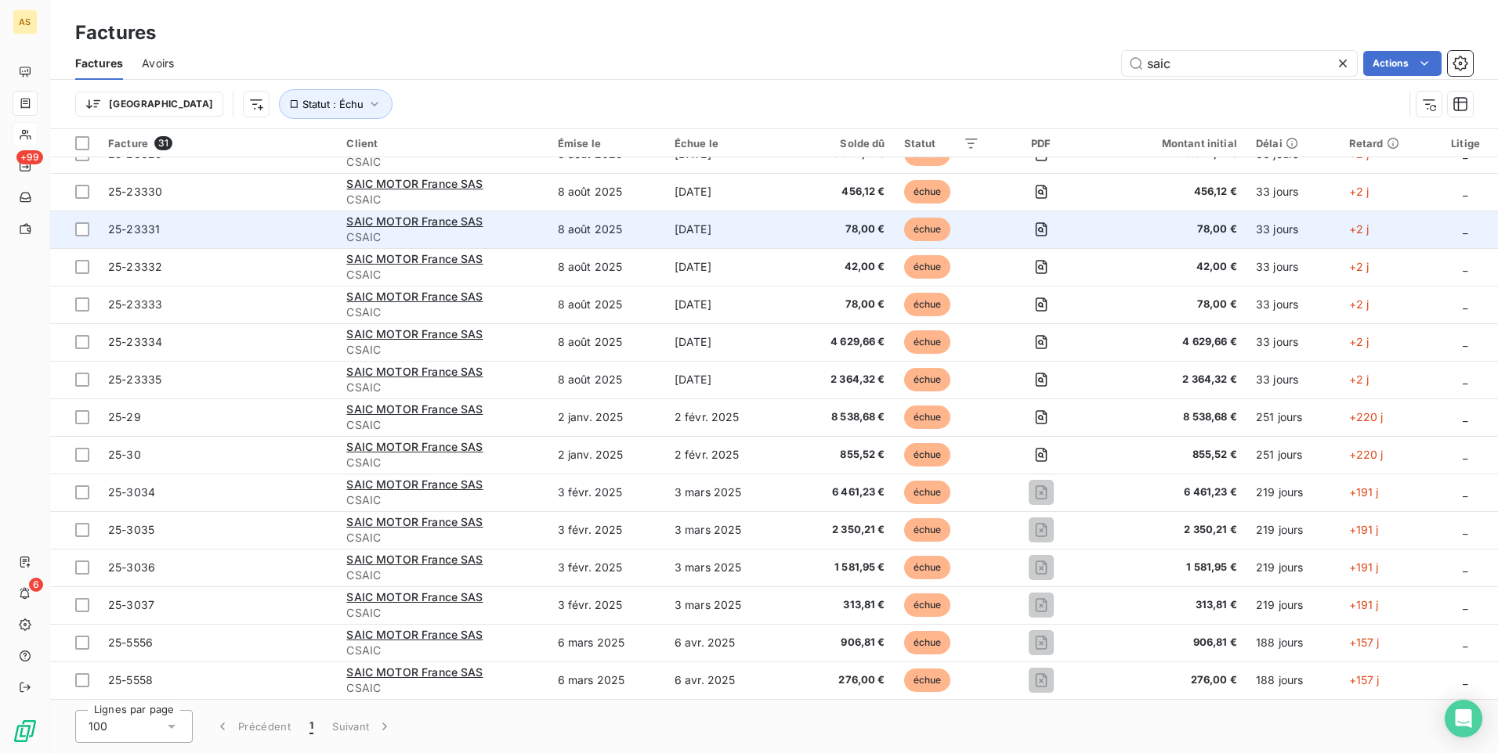
drag, startPoint x: 602, startPoint y: 81, endPoint x: 1162, endPoint y: 237, distance: 580.5
click at [641, 75] on div "Factures Avoirs saic Actions Trier Statut : Échu" at bounding box center [773, 87] width 1447 height 81
